Goal: Task Accomplishment & Management: Use online tool/utility

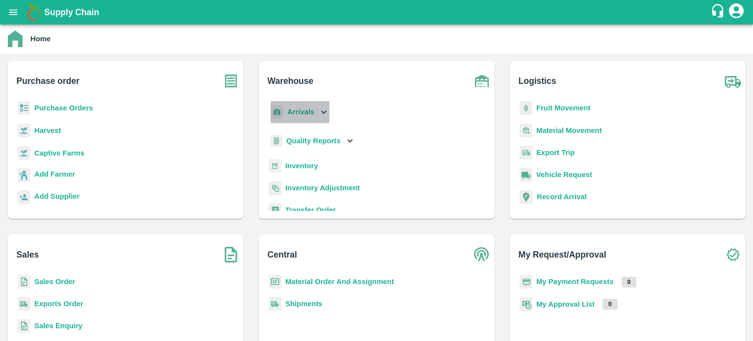
click at [318, 112] on icon at bounding box center [323, 111] width 11 height 11
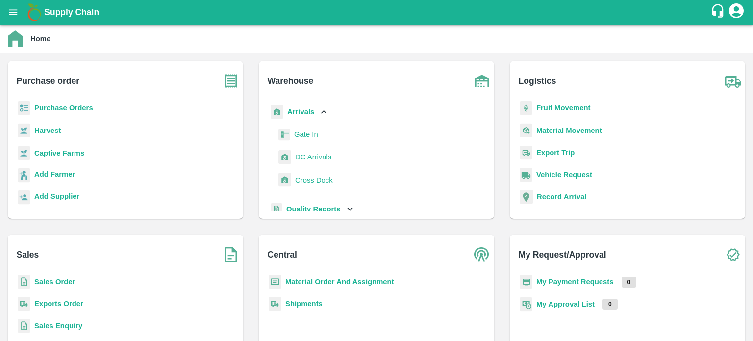
click at [320, 162] on span "DC Arrivals" at bounding box center [313, 156] width 36 height 11
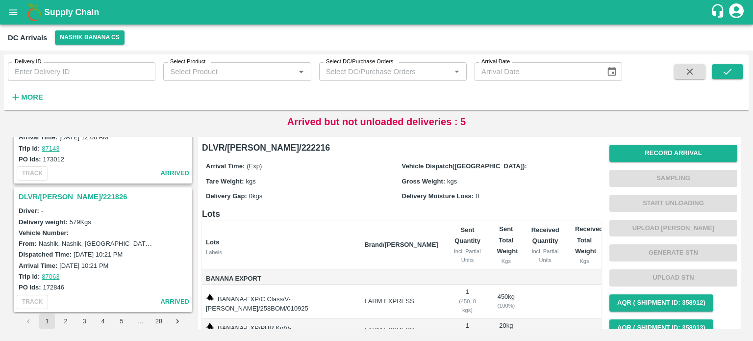
scroll to position [588, 0]
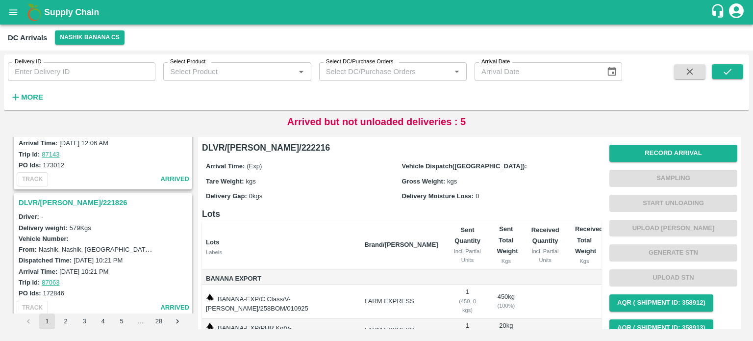
click at [64, 196] on h3 "DLVR/[PERSON_NAME]/221826" at bounding box center [105, 202] width 172 height 13
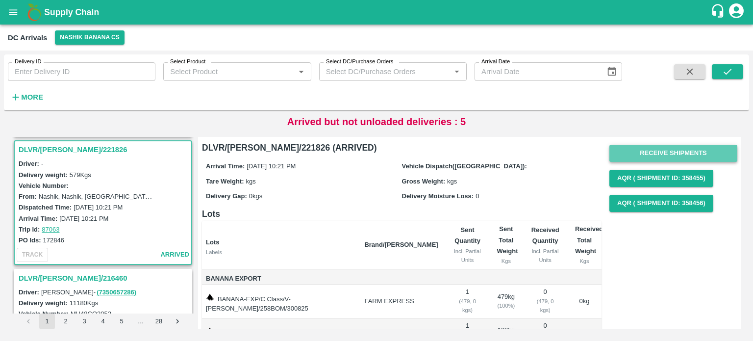
click at [661, 153] on button "Receive Shipments" at bounding box center [673, 153] width 128 height 17
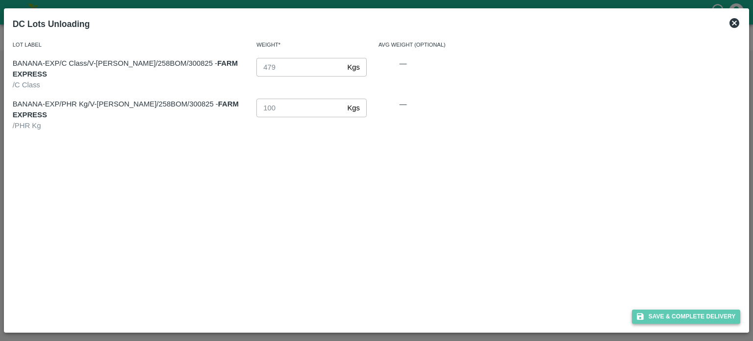
click at [694, 318] on button "Save & Complete Delivery" at bounding box center [686, 316] width 109 height 14
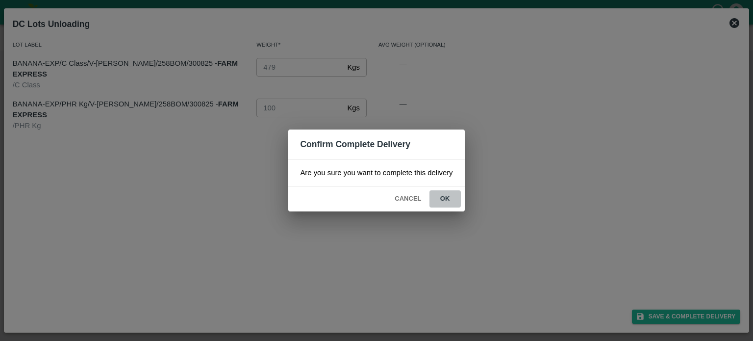
click at [446, 199] on button "ok" at bounding box center [444, 198] width 31 height 17
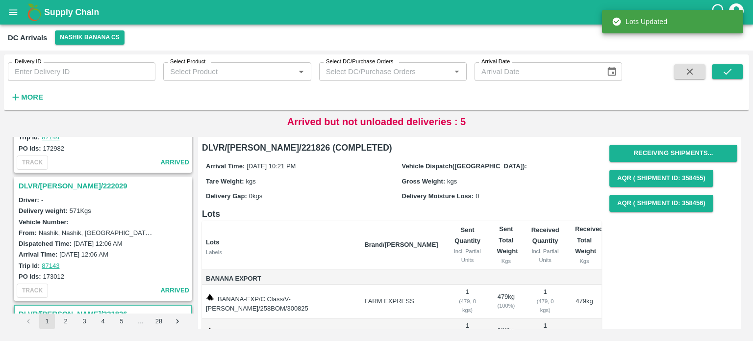
scroll to position [476, 0]
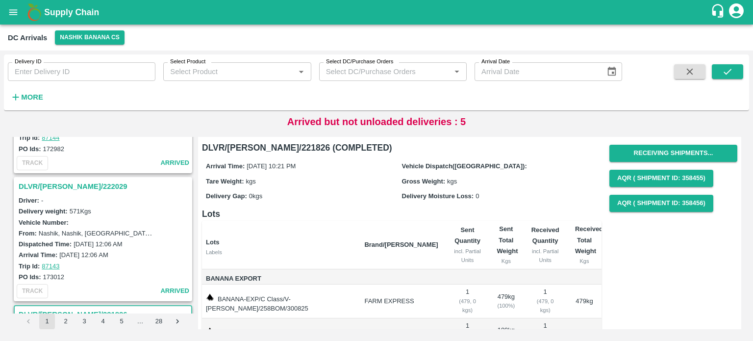
click at [69, 188] on h3 "DLVR/[PERSON_NAME]/222029" at bounding box center [105, 186] width 172 height 13
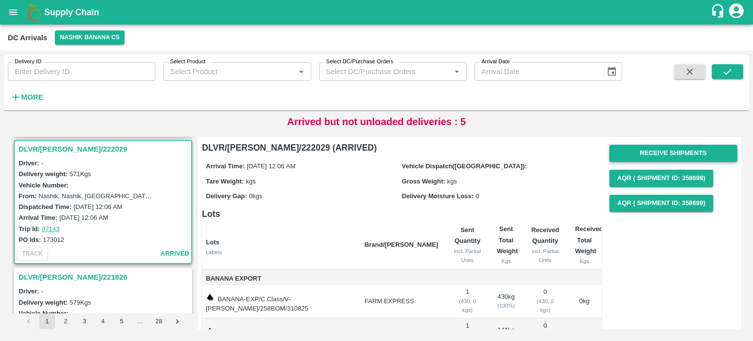
click at [666, 160] on button "Receive Shipments" at bounding box center [673, 153] width 128 height 17
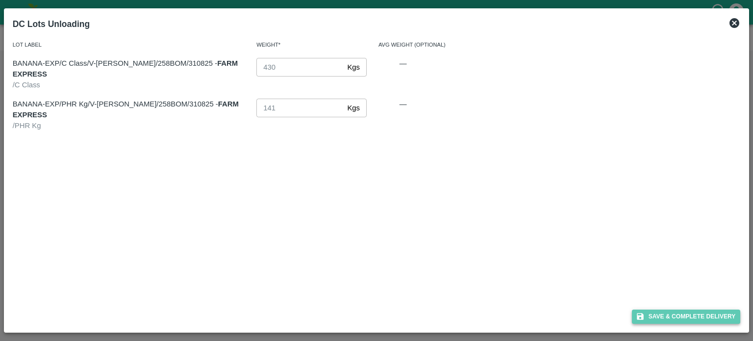
click at [684, 310] on button "Save & Complete Delivery" at bounding box center [686, 316] width 109 height 14
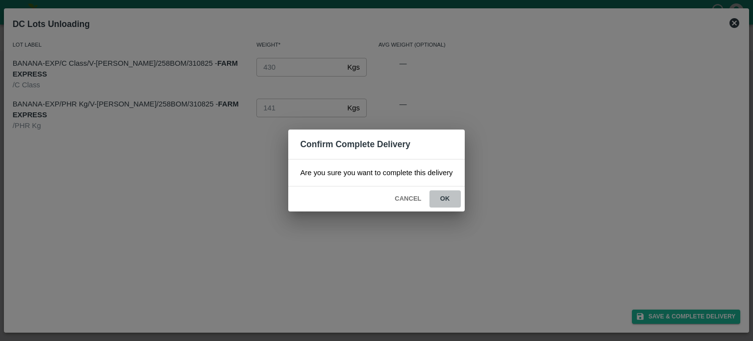
click at [449, 199] on button "ok" at bounding box center [444, 198] width 31 height 17
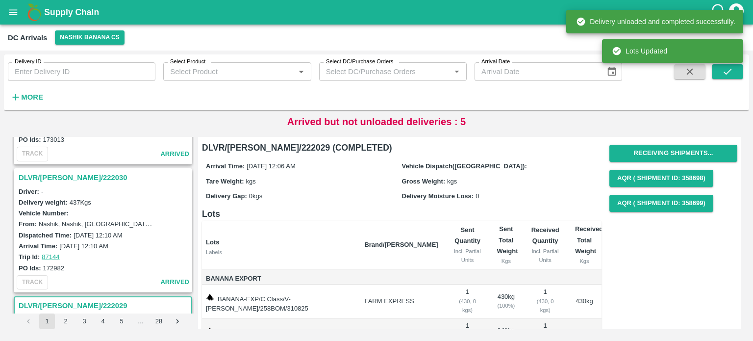
scroll to position [357, 0]
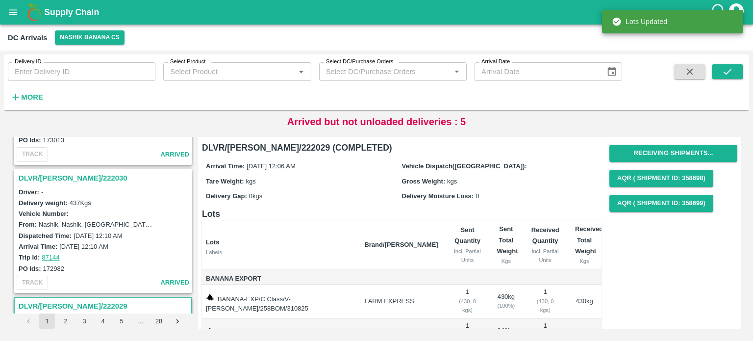
click at [60, 175] on h3 "DLVR/[PERSON_NAME]/222030" at bounding box center [105, 178] width 172 height 13
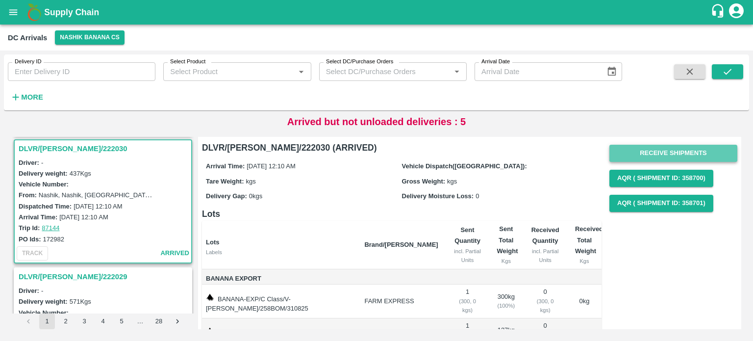
click at [665, 152] on button "Receive Shipments" at bounding box center [673, 153] width 128 height 17
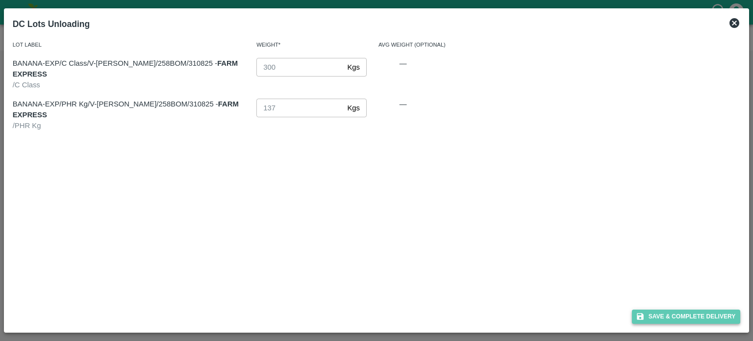
click at [681, 321] on button "Save & Complete Delivery" at bounding box center [686, 316] width 109 height 14
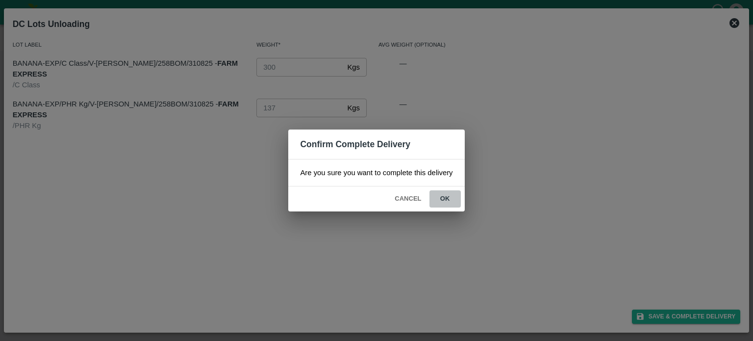
click at [450, 193] on button "ok" at bounding box center [444, 198] width 31 height 17
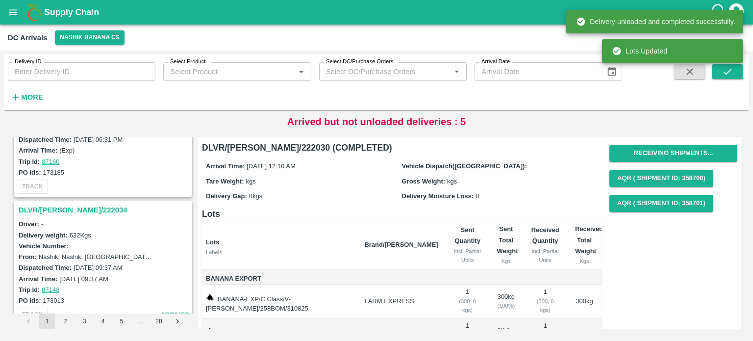
scroll to position [193, 0]
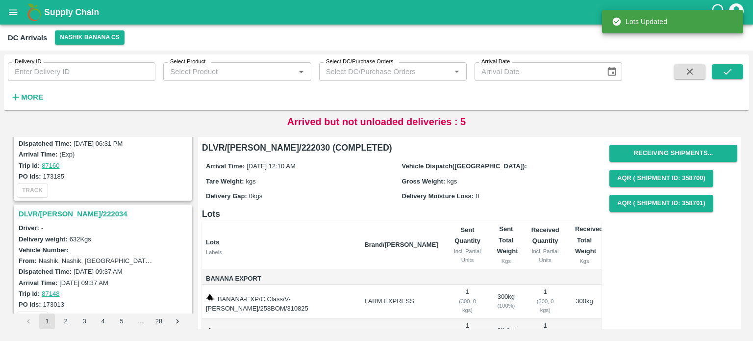
drag, startPoint x: 74, startPoint y: 208, endPoint x: 158, endPoint y: 211, distance: 83.8
click at [74, 208] on h3 "DLVR/[PERSON_NAME]/222034" at bounding box center [105, 213] width 172 height 13
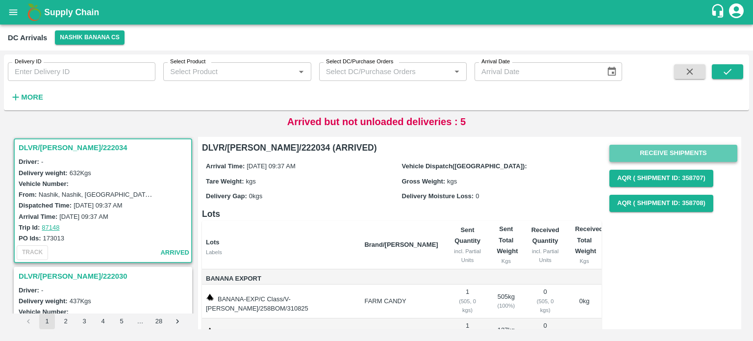
click at [662, 147] on button "Receive Shipments" at bounding box center [673, 153] width 128 height 17
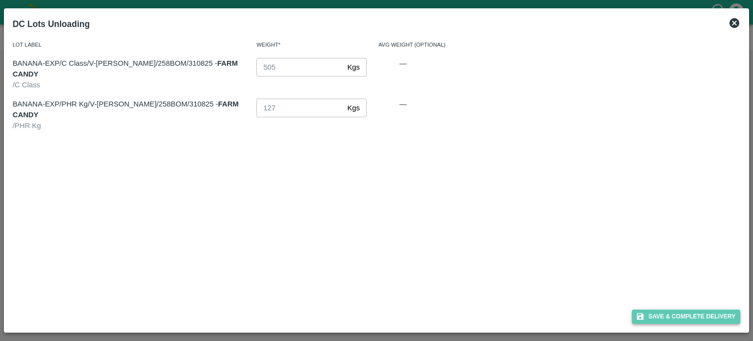
click at [672, 312] on button "Save & Complete Delivery" at bounding box center [686, 316] width 109 height 14
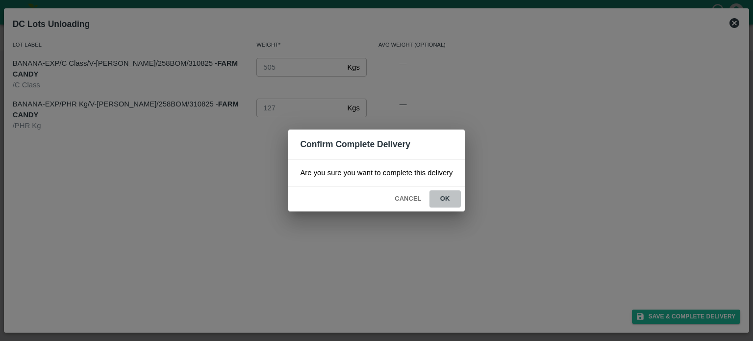
click at [446, 198] on button "ok" at bounding box center [444, 198] width 31 height 17
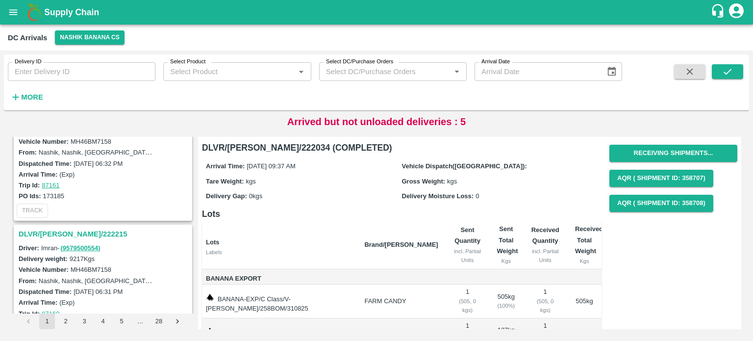
scroll to position [45, 0]
click at [71, 229] on h3 "DLVR/[PERSON_NAME]/222215" at bounding box center [105, 233] width 172 height 13
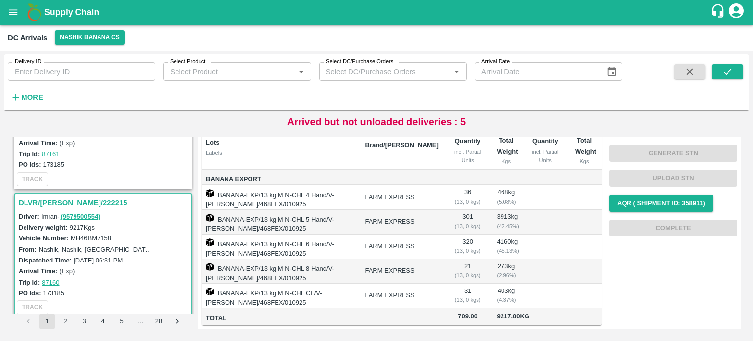
scroll to position [76, 0]
click at [722, 78] on button "submit" at bounding box center [727, 71] width 31 height 15
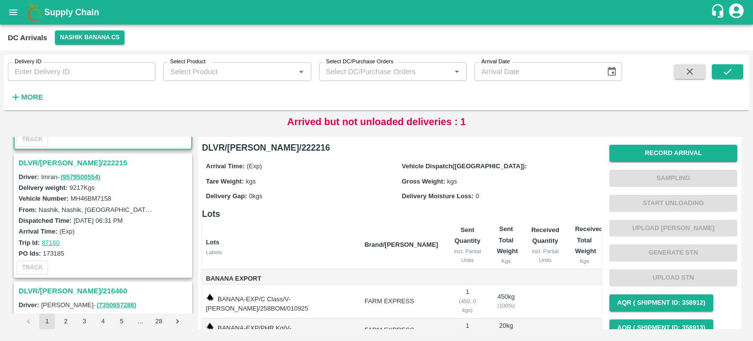
scroll to position [122, 0]
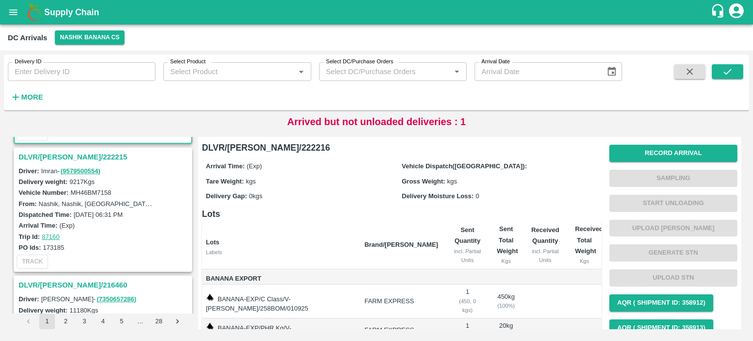
click at [61, 153] on h3 "DLVR/[PERSON_NAME]/222215" at bounding box center [105, 156] width 172 height 13
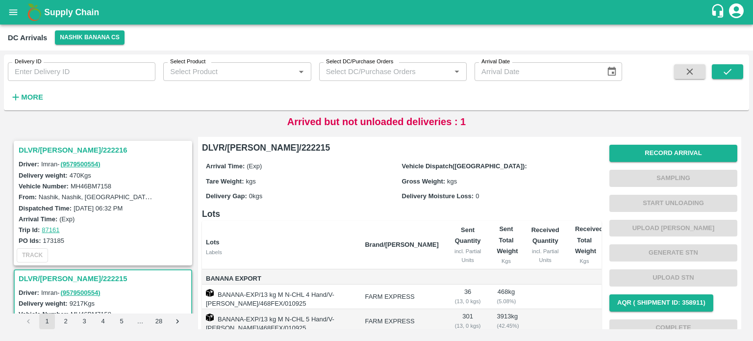
scroll to position [159, 0]
